Goal: Task Accomplishment & Management: Manage account settings

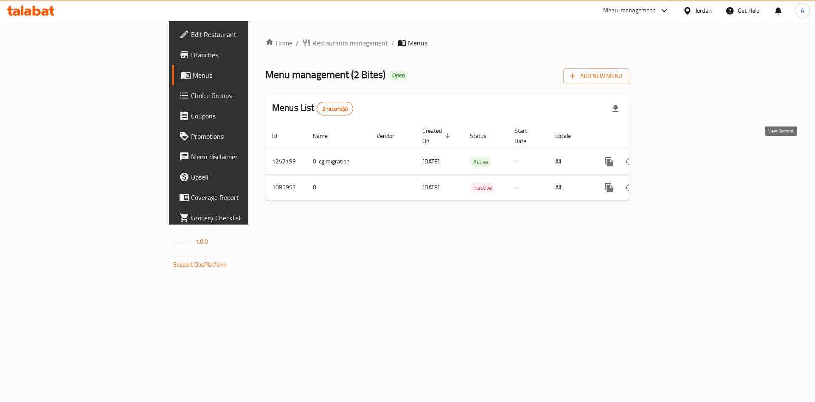
click at [675, 157] on icon "enhanced table" at bounding box center [670, 162] width 10 height 10
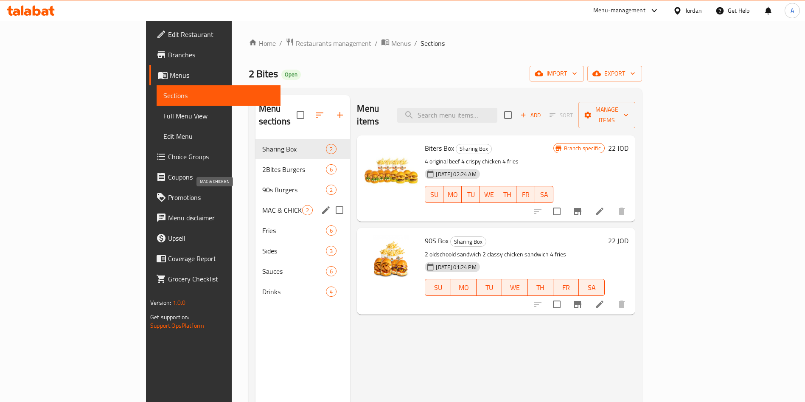
click at [262, 205] on span "MAC & CHICKEN" at bounding box center [282, 210] width 40 height 10
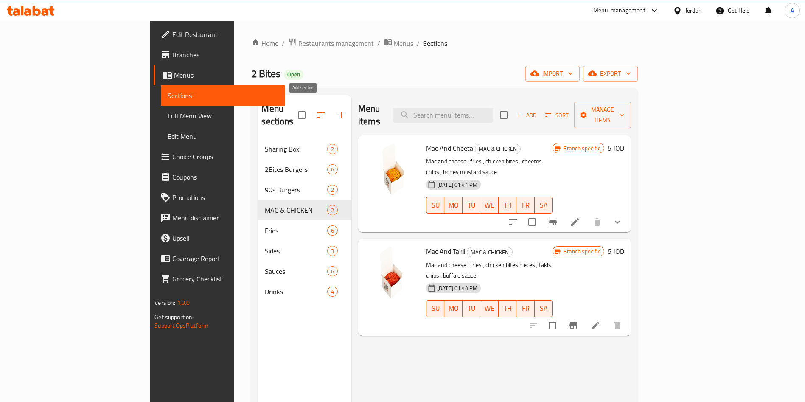
click at [331, 106] on button "button" at bounding box center [341, 115] width 20 height 20
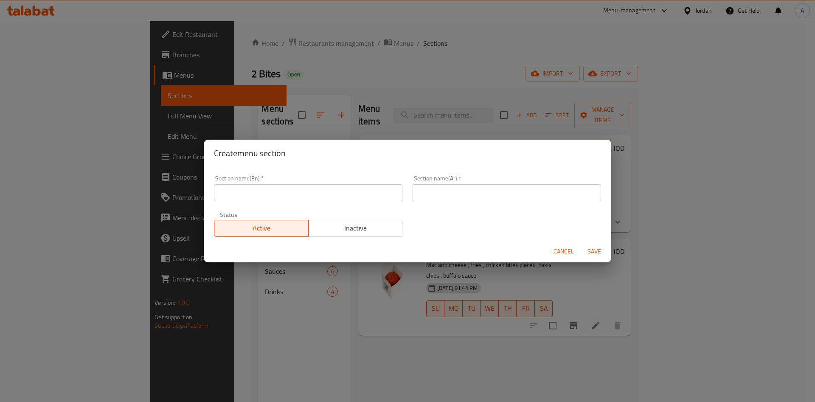
click at [306, 183] on div "Section name(En)   * Section name(En) *" at bounding box center [308, 188] width 188 height 26
click at [303, 197] on input "text" at bounding box center [308, 192] width 188 height 17
type input "Offers"
click at [441, 190] on input "text" at bounding box center [506, 192] width 188 height 17
type input "عروض"
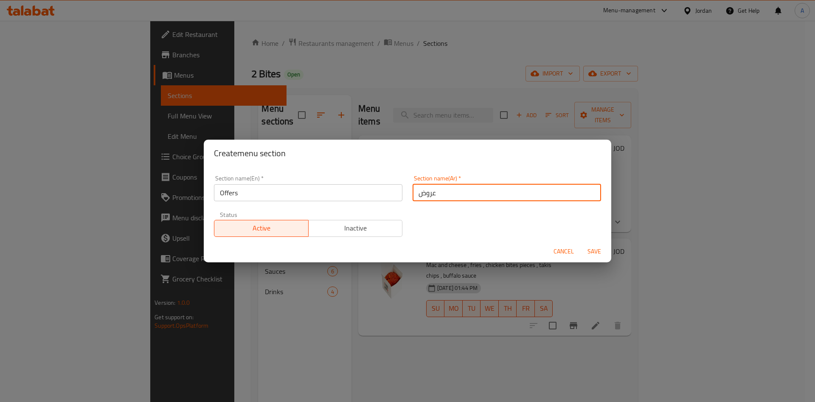
click at [586, 249] on span "Save" at bounding box center [594, 251] width 20 height 11
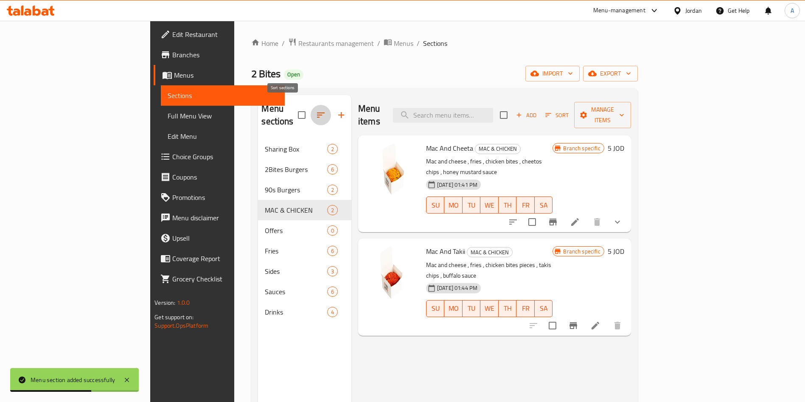
click at [316, 110] on icon "button" at bounding box center [321, 115] width 10 height 10
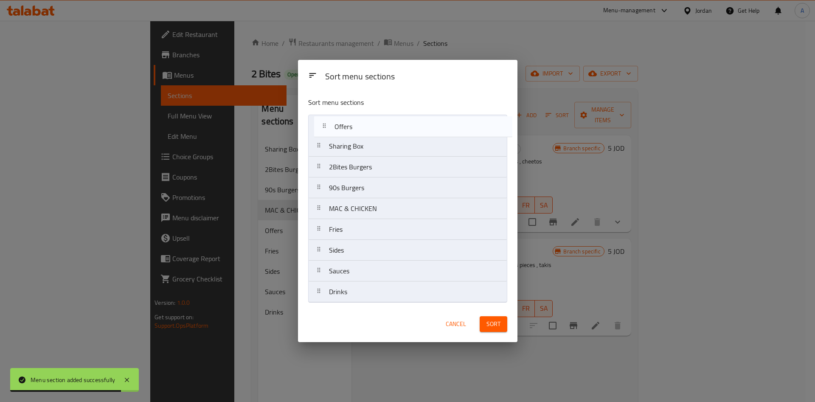
drag, startPoint x: 369, startPoint y: 212, endPoint x: 376, endPoint y: 126, distance: 86.0
click at [376, 126] on nav "Sharing Box 2Bites Burgers 90s Burgers MAC & CHICKEN Offers Fries Sides Sauces …" at bounding box center [407, 209] width 199 height 188
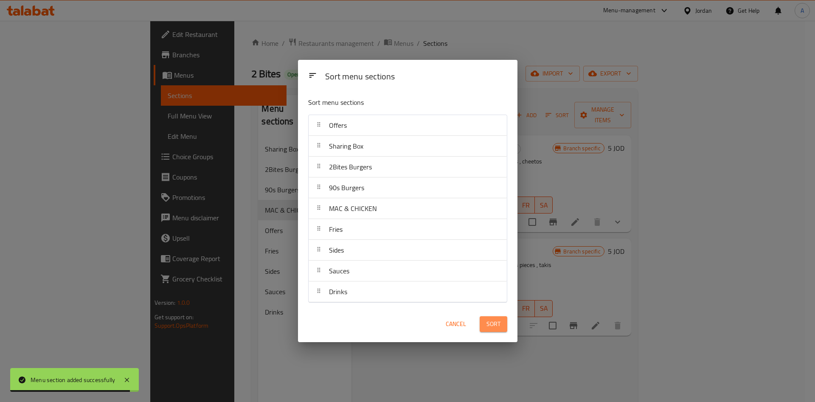
click at [486, 328] on span "Sort" at bounding box center [493, 324] width 14 height 11
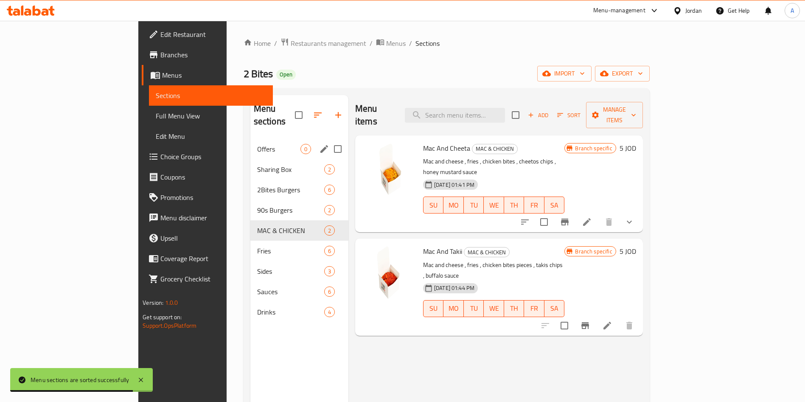
click at [257, 144] on span "Offers" at bounding box center [278, 149] width 43 height 10
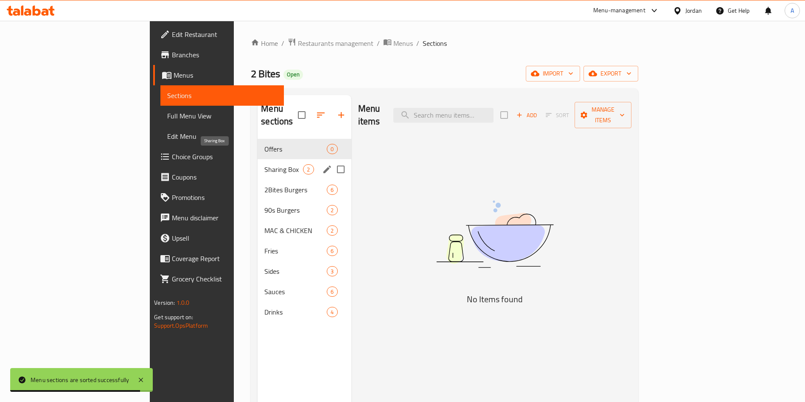
click at [264, 164] on span "Sharing Box" at bounding box center [283, 169] width 39 height 10
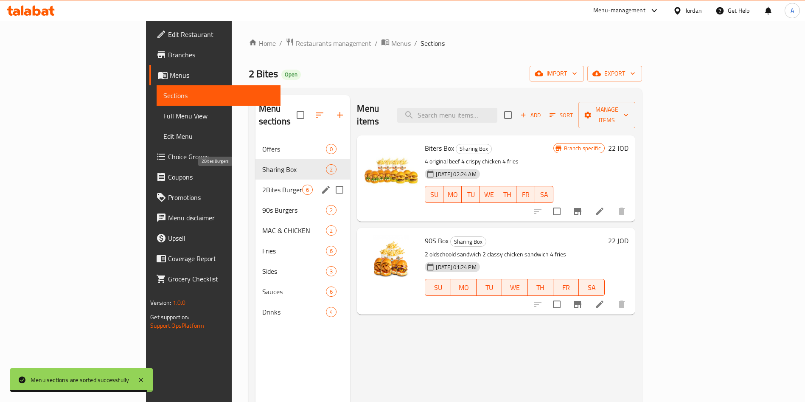
click at [262, 185] on span "2Bites Burgers" at bounding box center [282, 190] width 40 height 10
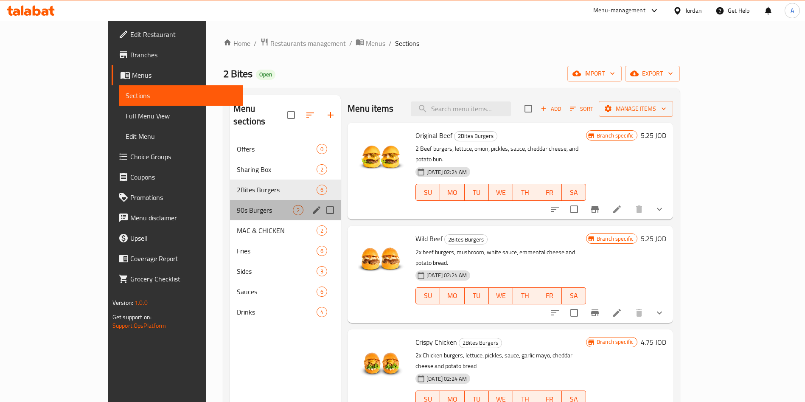
click at [230, 200] on div "90s Burgers 2" at bounding box center [285, 210] width 111 height 20
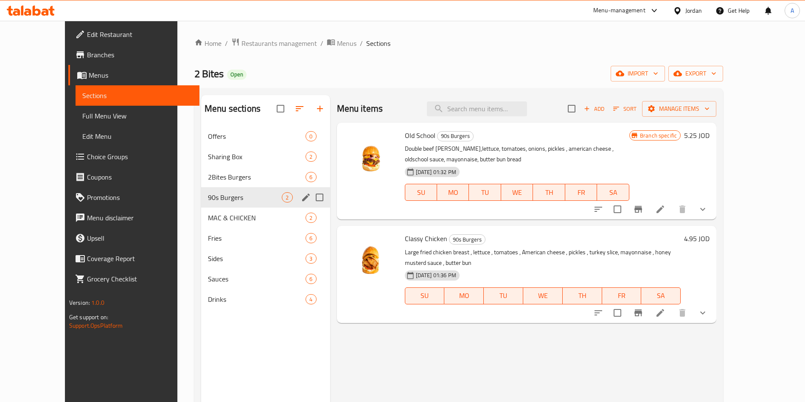
click at [218, 205] on div "90s Burgers 2" at bounding box center [265, 197] width 129 height 20
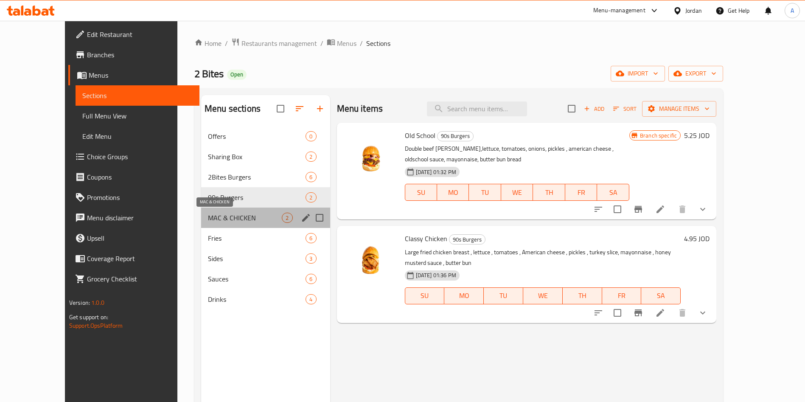
click at [219, 213] on span "MAC & CHICKEN" at bounding box center [245, 218] width 74 height 10
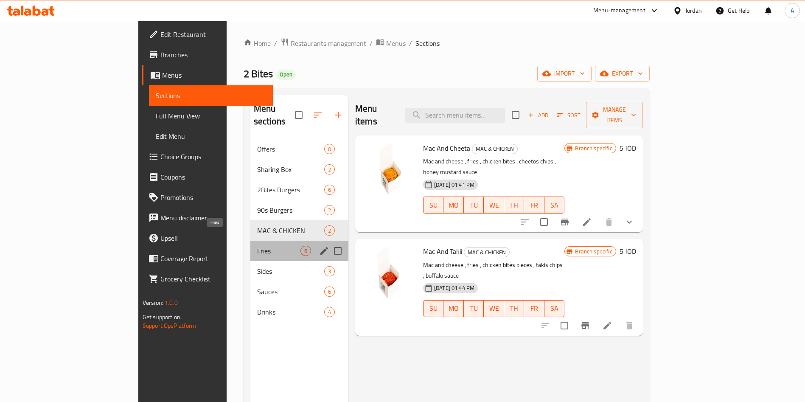
click at [257, 246] on span "Fries" at bounding box center [278, 251] width 43 height 10
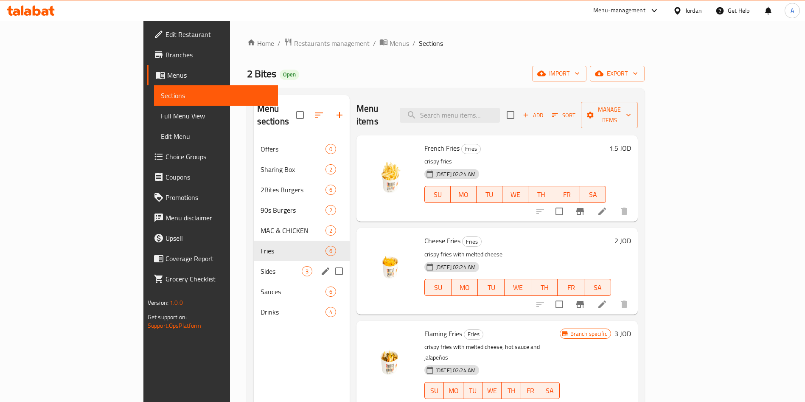
click at [254, 261] on div "Sides 3" at bounding box center [302, 271] width 96 height 20
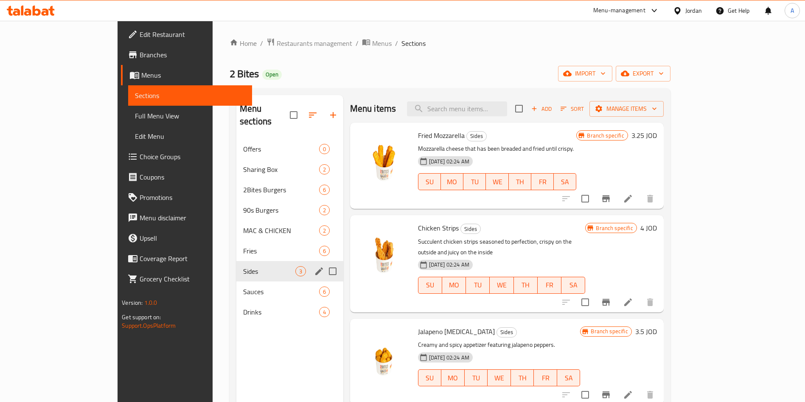
click at [236, 263] on div "Sides 3" at bounding box center [289, 271] width 107 height 20
click at [243, 286] on span "Sauces" at bounding box center [269, 291] width 52 height 10
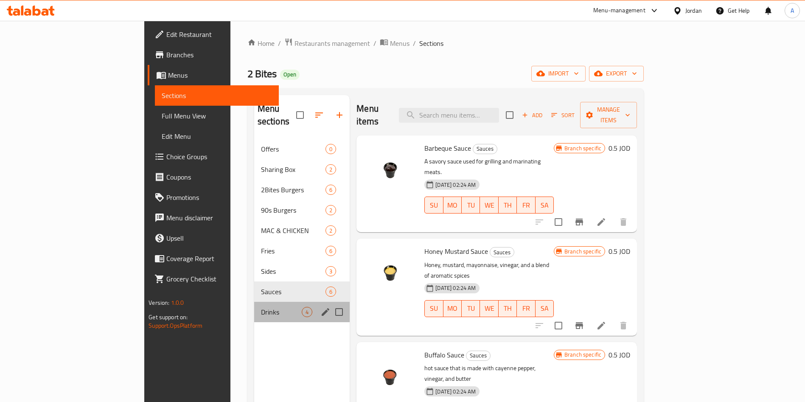
click at [254, 302] on div "Drinks 4" at bounding box center [302, 312] width 96 height 20
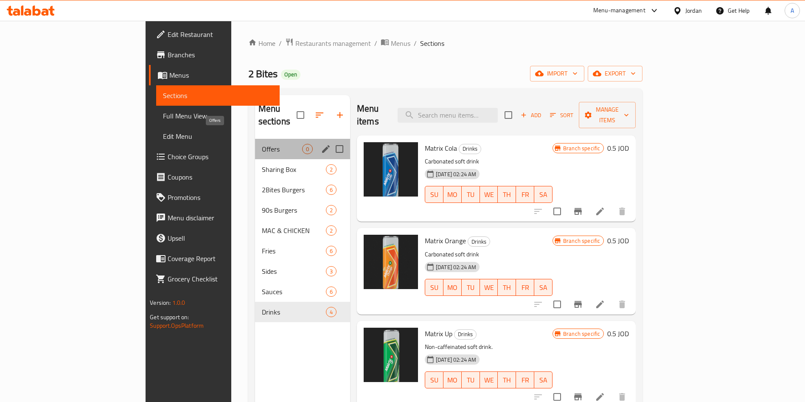
click at [262, 144] on span "Offers" at bounding box center [282, 149] width 40 height 10
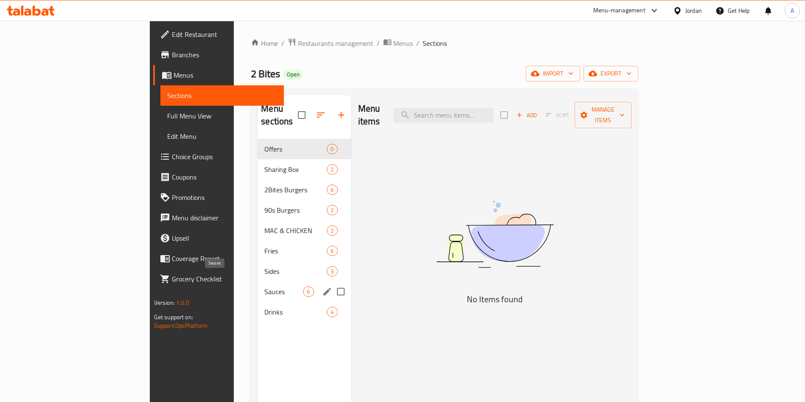
click at [264, 286] on span "Sauces" at bounding box center [283, 291] width 39 height 10
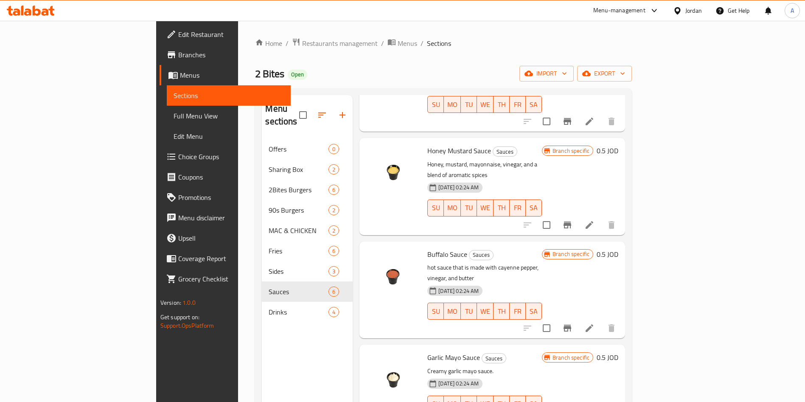
scroll to position [163, 0]
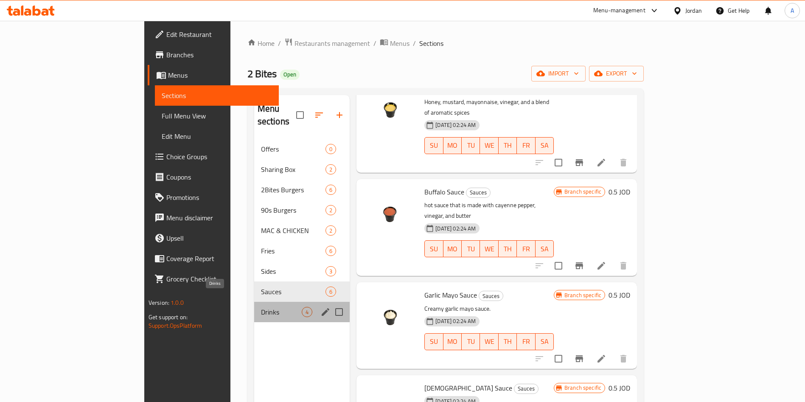
click at [261, 307] on span "Drinks" at bounding box center [281, 312] width 41 height 10
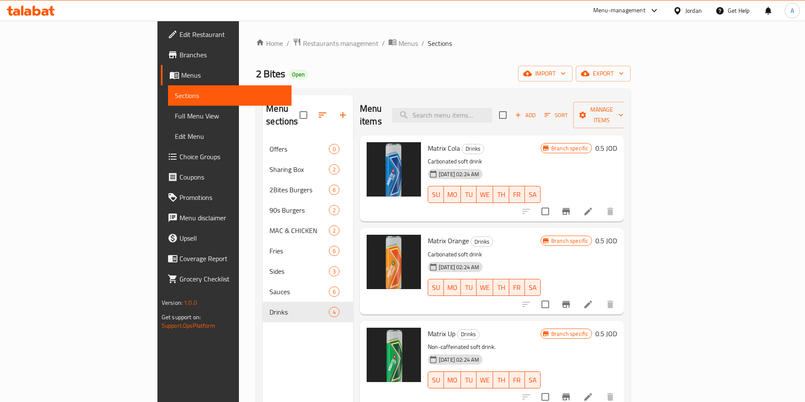
scroll to position [119, 0]
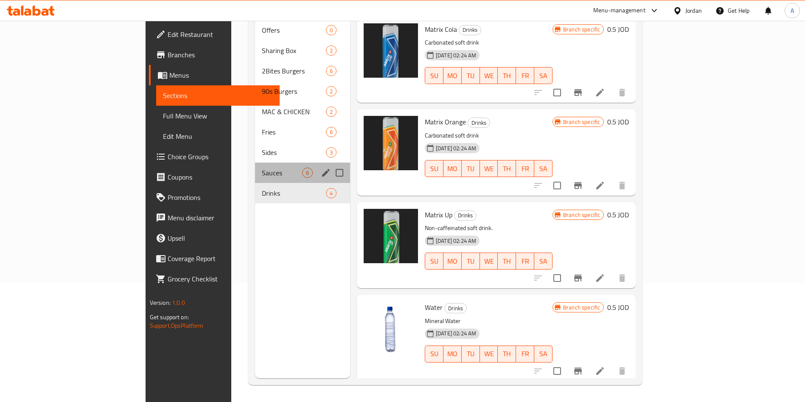
click at [255, 163] on div "Sauces 6" at bounding box center [302, 173] width 95 height 20
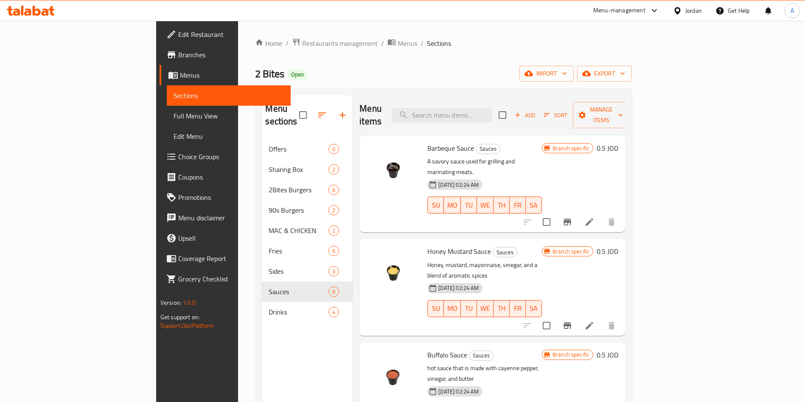
click at [427, 142] on span "Barbeque Sauce" at bounding box center [450, 148] width 47 height 13
copy h6 "Barbeque Sauce"
click at [427, 245] on span "Honey Mustard Sauce" at bounding box center [459, 251] width 64 height 13
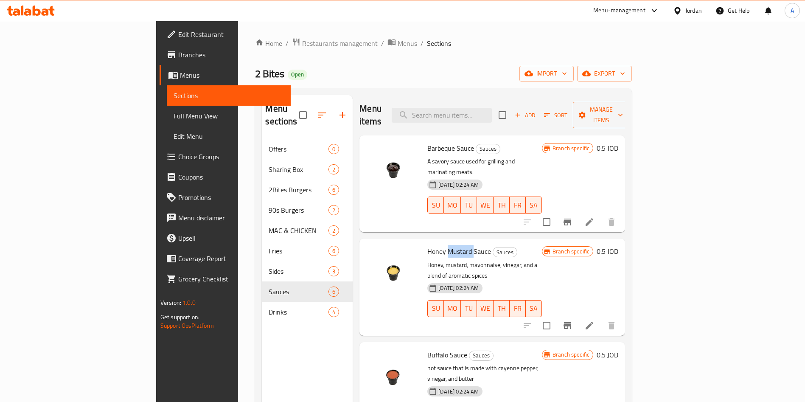
click at [427, 245] on span "Honey Mustard Sauce" at bounding box center [459, 251] width 64 height 13
copy h6 "Honey Mustard Sauce"
click at [427, 348] on span "Buffalo Sauce" at bounding box center [447, 354] width 40 height 13
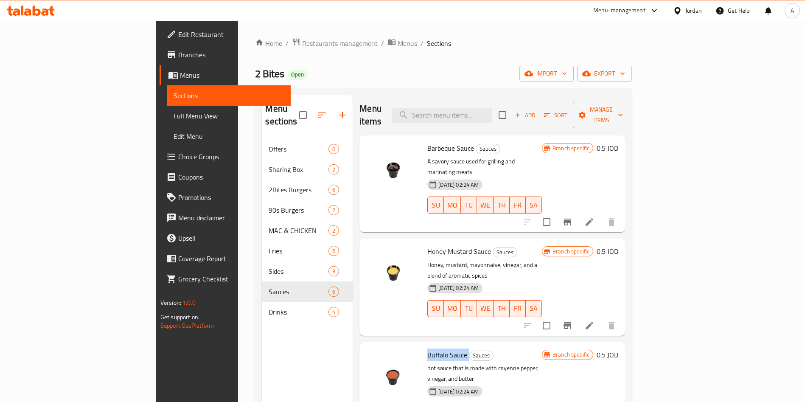
click at [427, 348] on span "Buffalo Sauce" at bounding box center [447, 354] width 40 height 13
copy h6 "Buffalo Sauce"
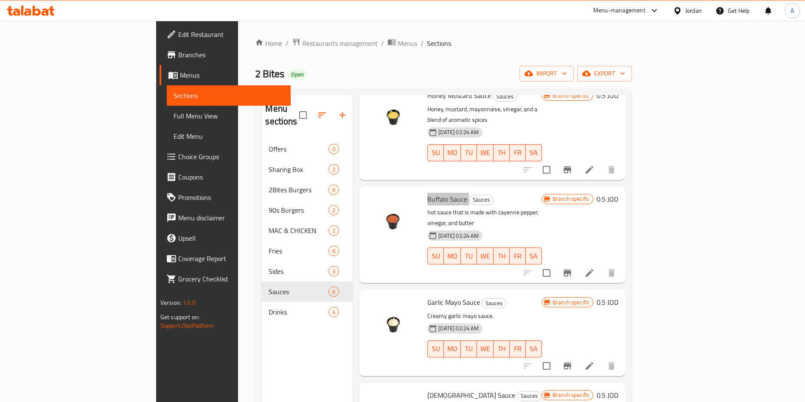
scroll to position [163, 0]
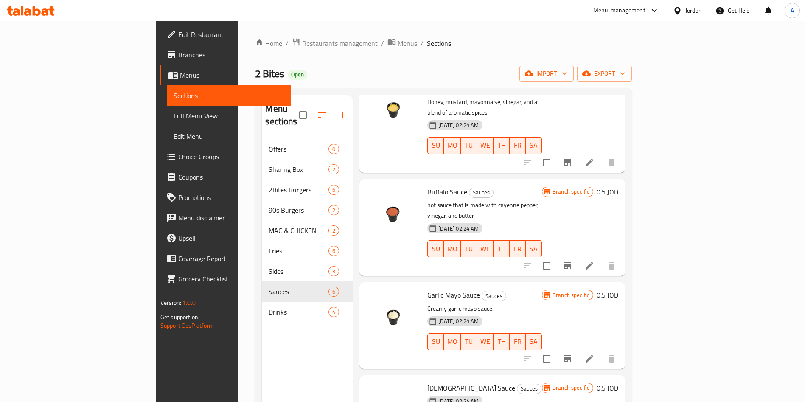
click at [427, 289] on span "Garlic Mayo Sauce" at bounding box center [453, 295] width 53 height 13
copy h6 "Garlic Mayo Sauce"
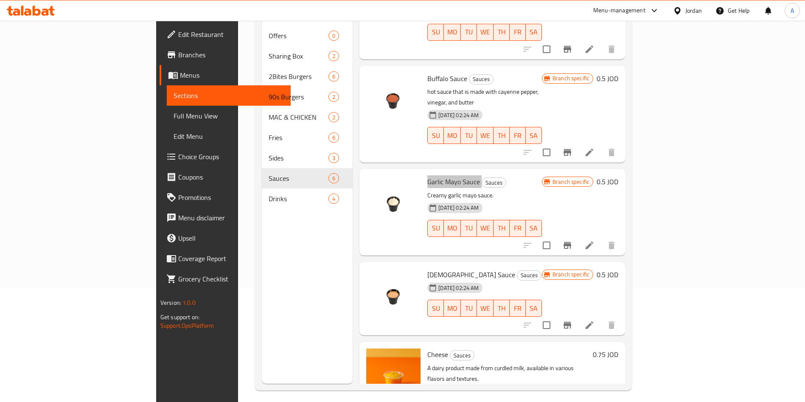
scroll to position [119, 0]
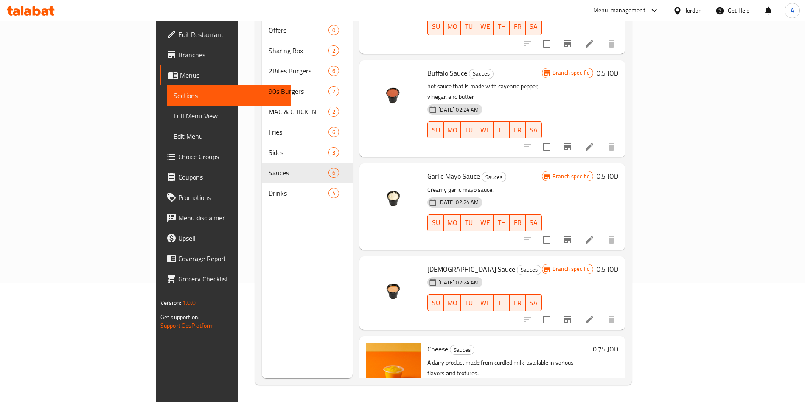
click at [427, 263] on span "[DEMOGRAPHIC_DATA] Sauce" at bounding box center [471, 269] width 88 height 13
copy h6 "[DEMOGRAPHIC_DATA] Sauce"
click at [427, 342] on span "Cheese" at bounding box center [437, 348] width 21 height 13
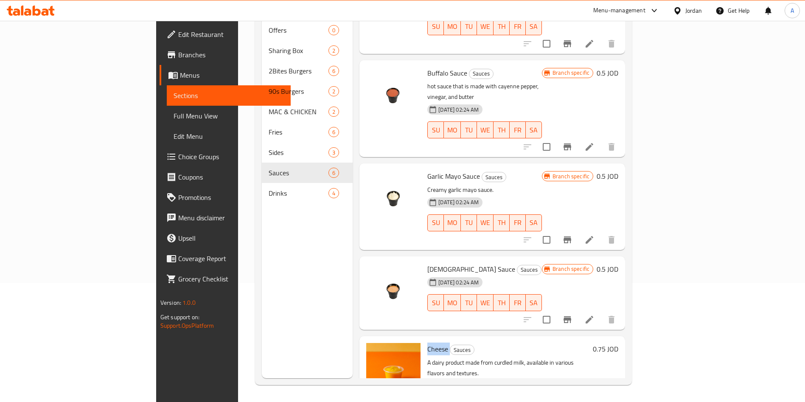
click at [427, 342] on span "Cheese" at bounding box center [437, 348] width 21 height 13
copy h6 "Cheese"
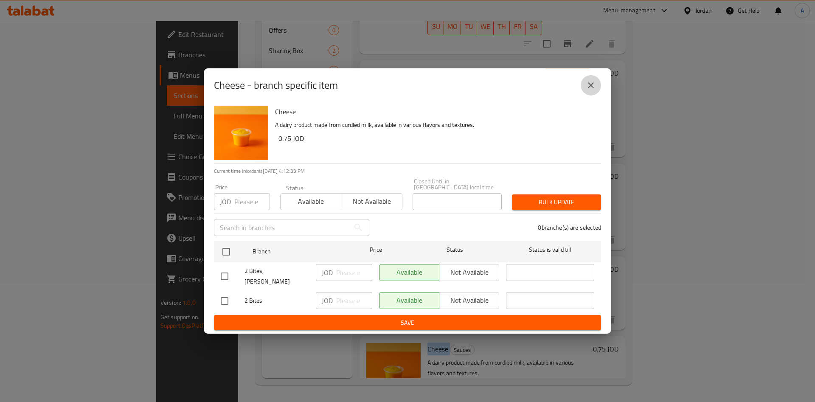
click at [592, 90] on icon "close" at bounding box center [591, 85] width 10 height 10
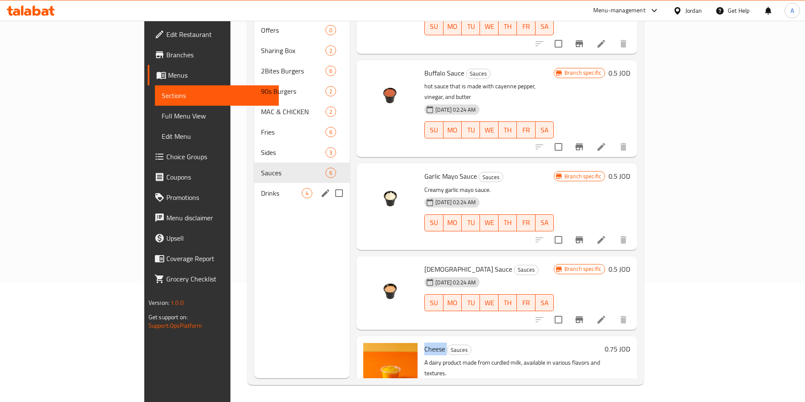
click at [254, 186] on div "Drinks 4" at bounding box center [302, 193] width 96 height 20
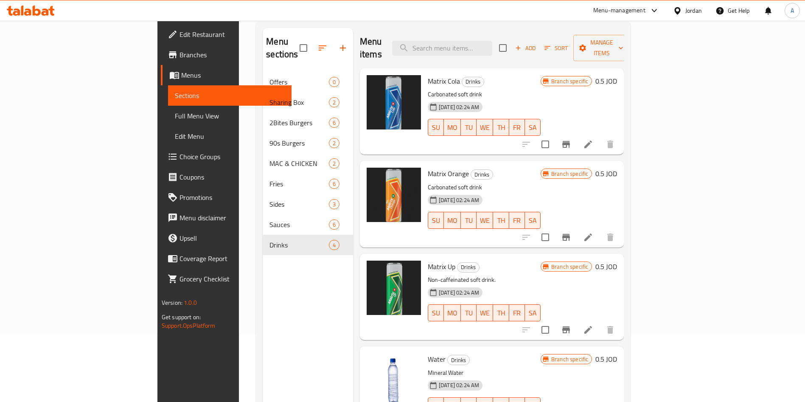
scroll to position [55, 0]
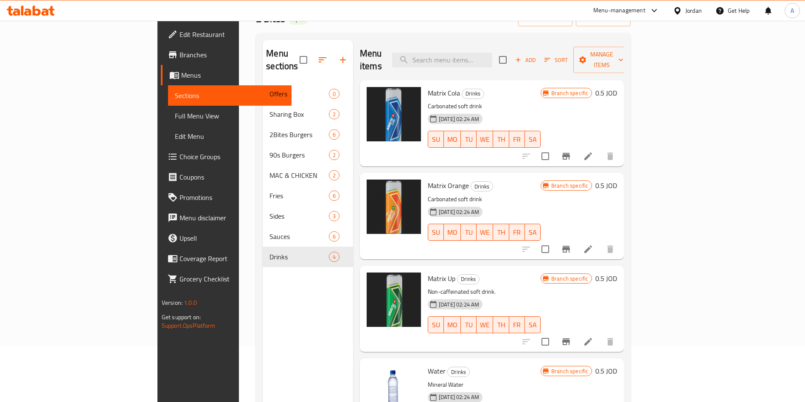
click at [428, 87] on span "Matrix Cola" at bounding box center [444, 93] width 32 height 13
copy span "Matrix"
click at [428, 179] on span "Matrix Orange" at bounding box center [448, 185] width 41 height 13
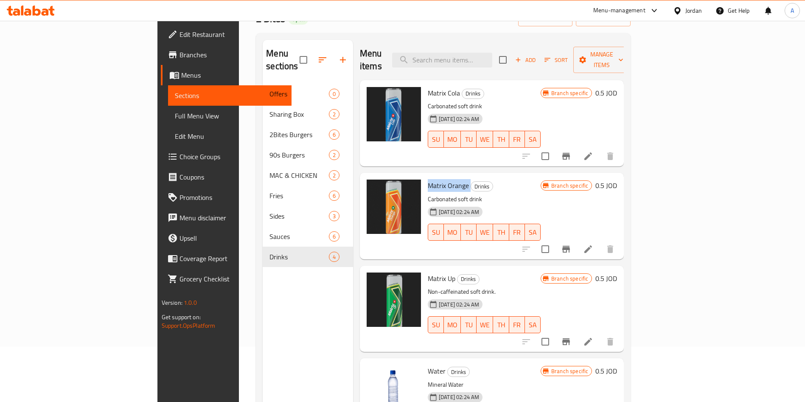
click at [428, 179] on span "Matrix Orange" at bounding box center [448, 185] width 41 height 13
copy h6 "Matrix Orange"
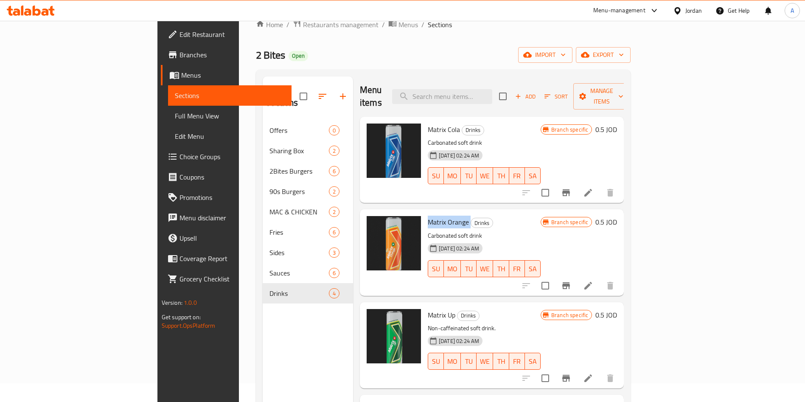
scroll to position [0, 0]
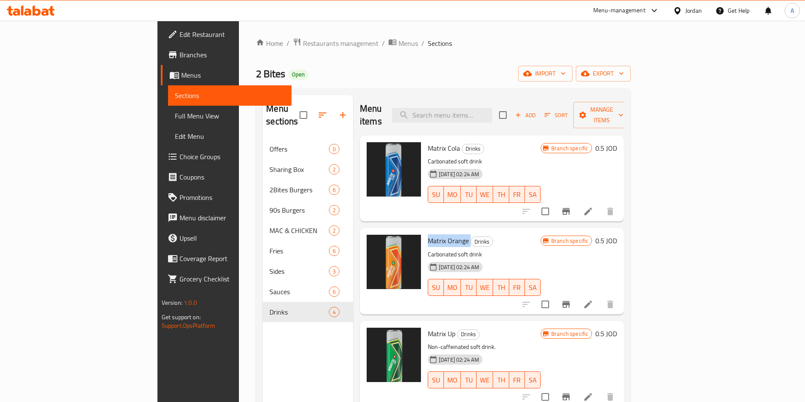
click at [179, 53] on span "Branches" at bounding box center [232, 55] width 106 height 10
